Goal: Information Seeking & Learning: Learn about a topic

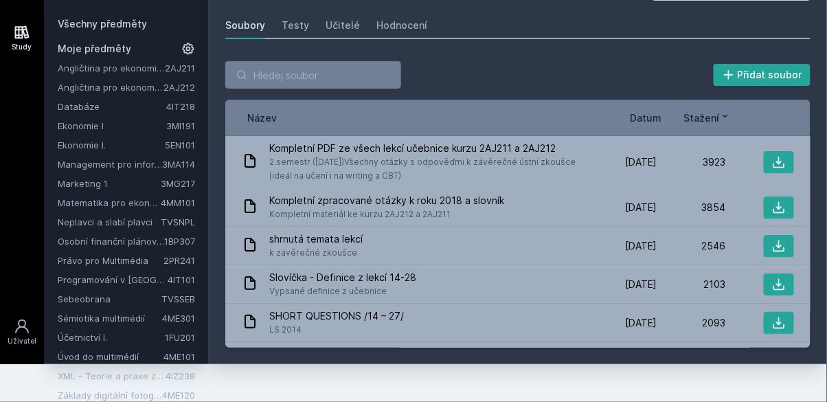
scroll to position [66, 0]
click at [124, 292] on link "Sebeobrana" at bounding box center [110, 299] width 104 height 14
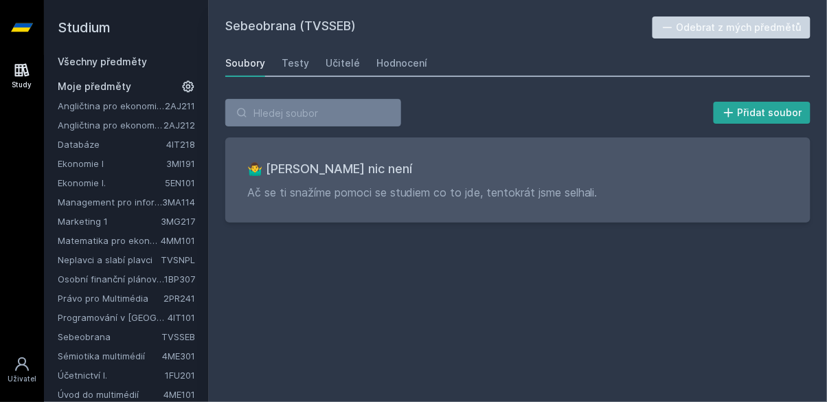
click at [412, 76] on div "Soubory Testy Učitelé Hodnocení" at bounding box center [517, 62] width 585 height 27
click at [410, 59] on div "Hodnocení" at bounding box center [401, 63] width 51 height 14
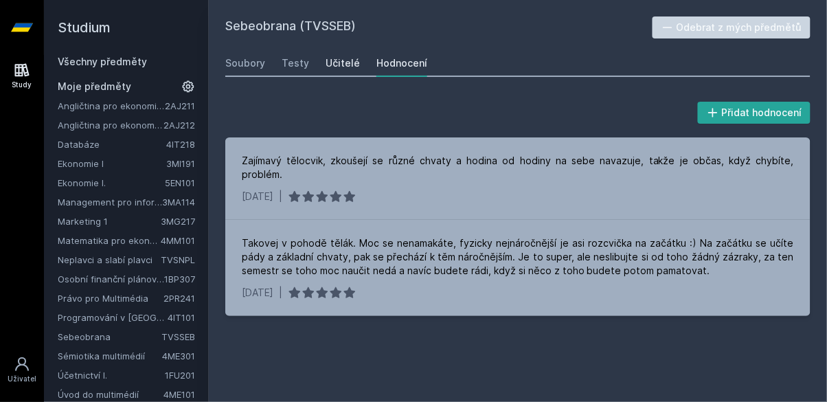
click at [349, 60] on div "Učitelé" at bounding box center [343, 63] width 34 height 14
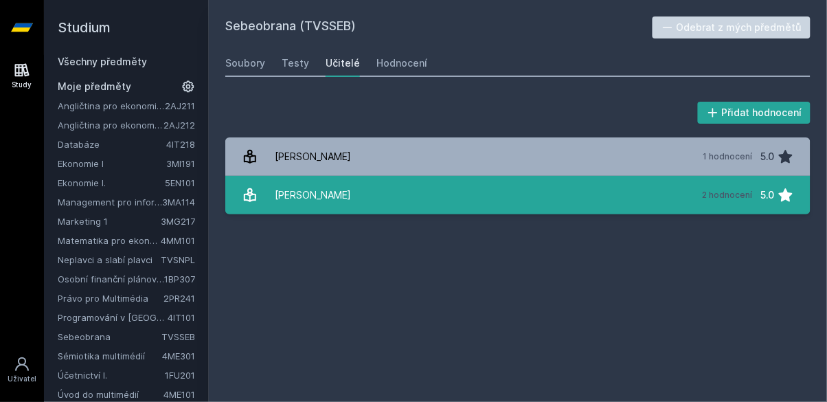
click at [731, 197] on div "2 hodnocení" at bounding box center [728, 195] width 50 height 11
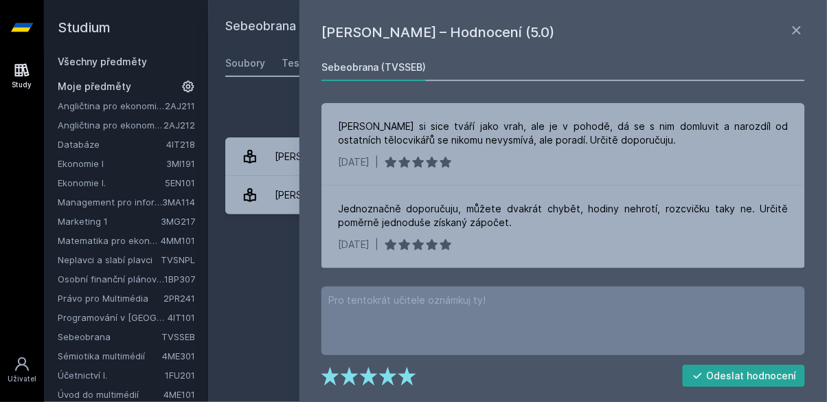
click at [278, 343] on div "Sebeobrana (TVSSEB) Odebrat z mých předmětů [GEOGRAPHIC_DATA] Testy Učitelé Hod…" at bounding box center [517, 200] width 585 height 369
click at [240, 344] on div "Sebeobrana (TVSSEB) Odebrat z mých předmětů [GEOGRAPHIC_DATA] Testy Učitelé Hod…" at bounding box center [517, 200] width 585 height 369
click at [804, 12] on div "[PERSON_NAME] – Hodnocení (5.0) Sebeobrana (TVSSEB) [PERSON_NAME] si sice tváří…" at bounding box center [564, 201] width 528 height 402
click at [800, 22] on icon at bounding box center [797, 30] width 16 height 16
